Goal: Information Seeking & Learning: Check status

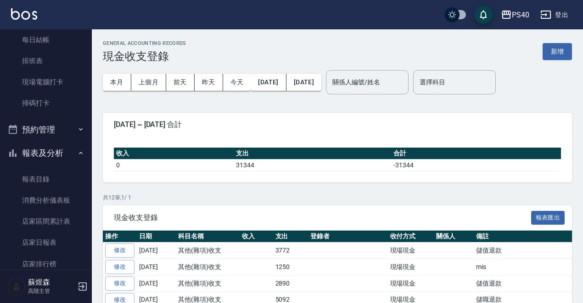
scroll to position [229, 0]
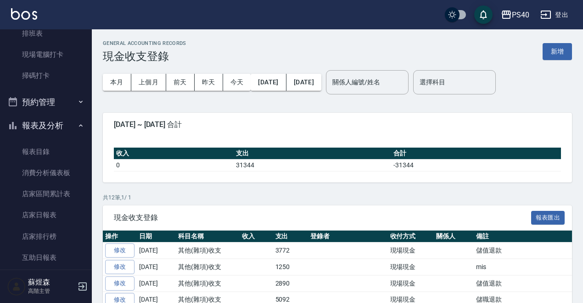
click at [52, 120] on button "報表及分析" at bounding box center [46, 126] width 84 height 24
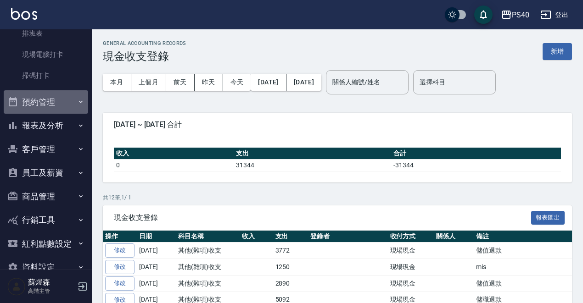
click at [60, 100] on button "預約管理" at bounding box center [46, 102] width 84 height 24
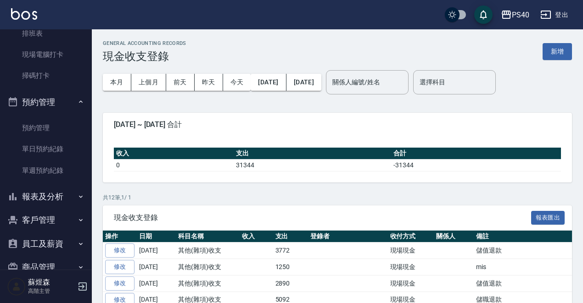
click at [60, 100] on button "預約管理" at bounding box center [46, 102] width 84 height 24
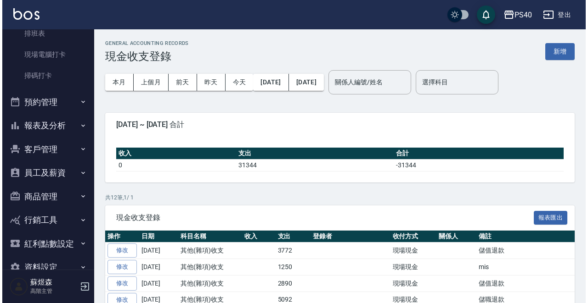
scroll to position [0, 0]
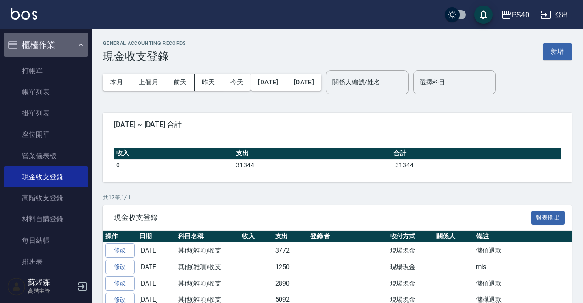
click at [52, 47] on button "櫃檯作業" at bounding box center [46, 45] width 84 height 24
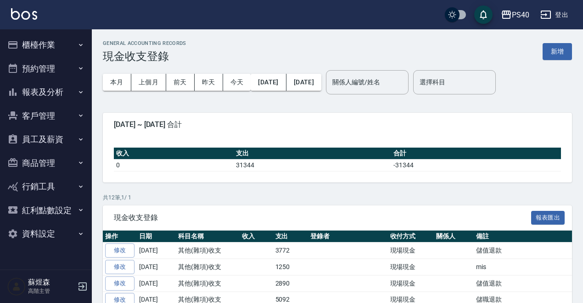
click at [52, 97] on button "報表及分析" at bounding box center [46, 92] width 84 height 24
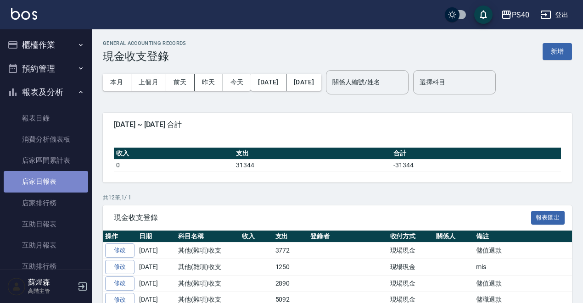
click at [53, 174] on link "店家日報表" at bounding box center [46, 181] width 84 height 21
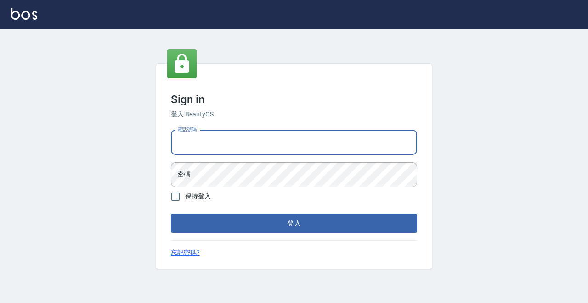
type input "0931261253"
click at [294, 224] on button "登入" at bounding box center [294, 223] width 246 height 19
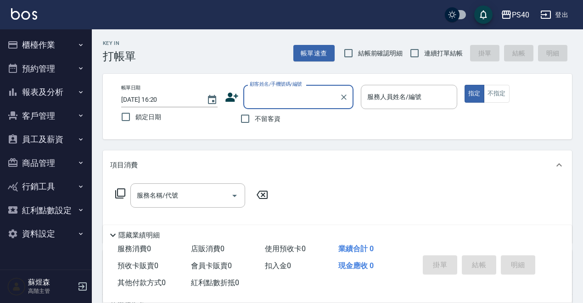
click at [41, 90] on button "報表及分析" at bounding box center [46, 92] width 84 height 24
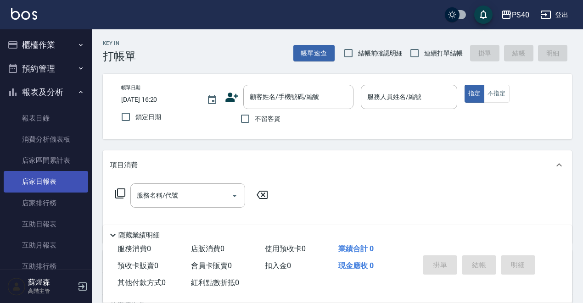
click at [56, 182] on link "店家日報表" at bounding box center [46, 181] width 84 height 21
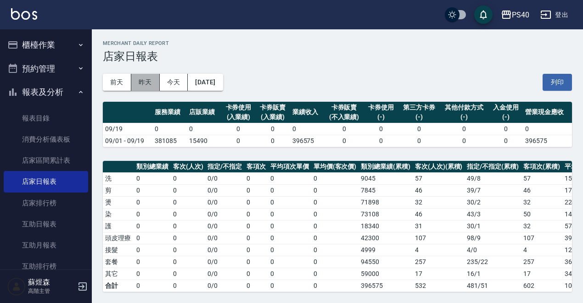
click at [156, 85] on button "昨天" at bounding box center [145, 82] width 28 height 17
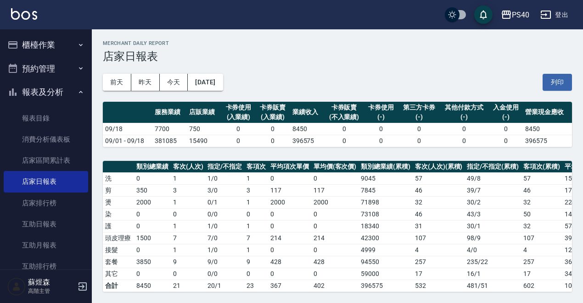
click at [277, 213] on td "0" at bounding box center [289, 214] width 43 height 12
click at [280, 200] on td "2000" at bounding box center [289, 202] width 43 height 12
click at [272, 220] on td "0" at bounding box center [289, 226] width 43 height 12
